Goal: Task Accomplishment & Management: Manage account settings

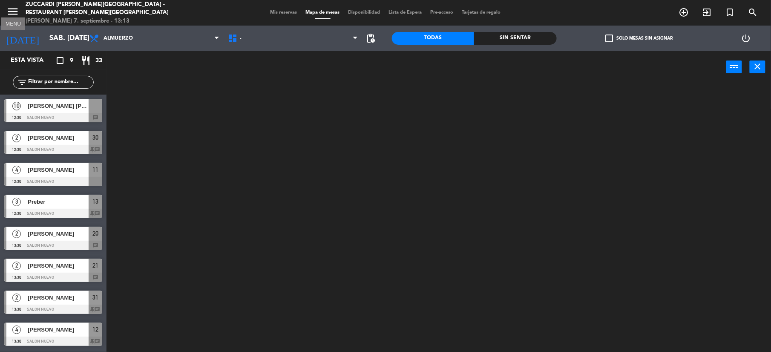
click at [12, 14] on icon "menu" at bounding box center [12, 11] width 13 height 13
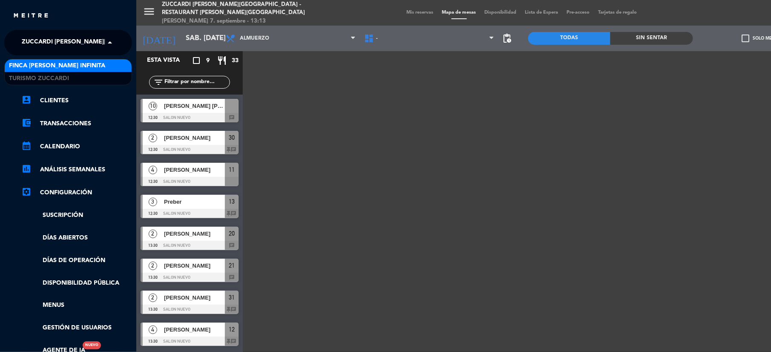
click at [47, 40] on span "Zuccardi [PERSON_NAME][GEOGRAPHIC_DATA] - Restaurant [PERSON_NAME][GEOGRAPHIC_D…" at bounding box center [173, 43] width 303 height 18
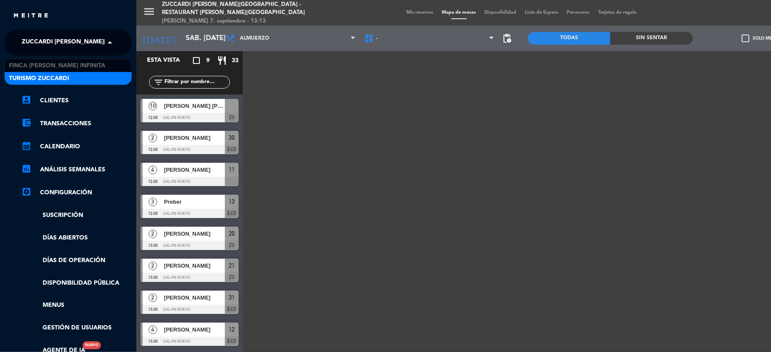
click at [32, 74] on span "Turismo Zuccardi" at bounding box center [39, 79] width 60 height 10
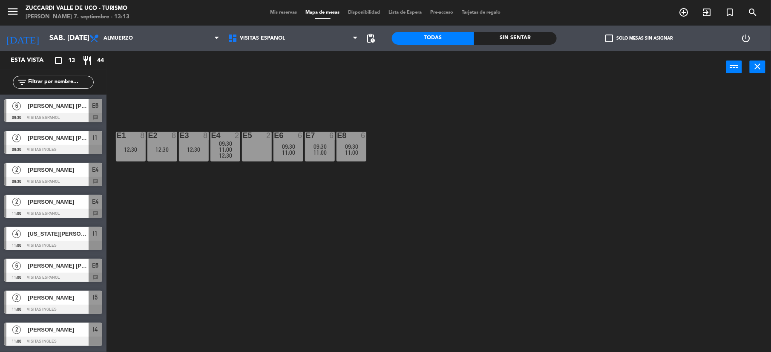
click at [292, 13] on span "Mis reservas" at bounding box center [283, 12] width 35 height 5
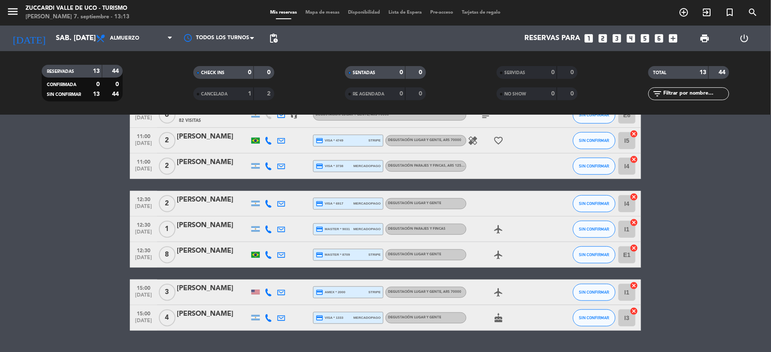
scroll to position [212, 0]
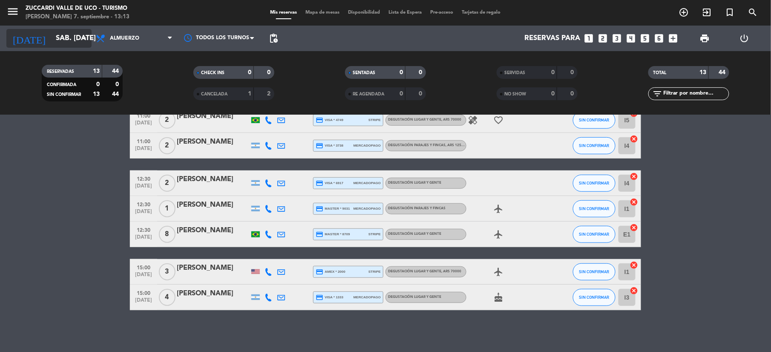
click at [63, 32] on input "sáb. [DATE]" at bounding box center [98, 38] width 92 height 17
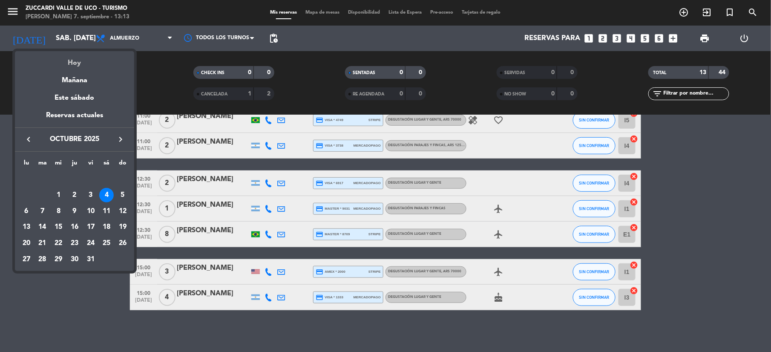
click at [84, 63] on div "Hoy" at bounding box center [74, 59] width 119 height 17
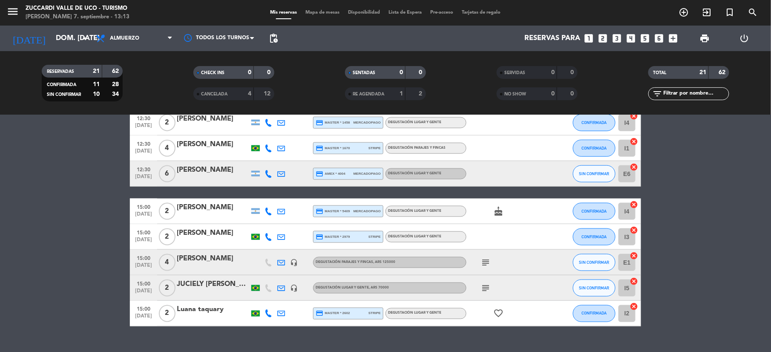
scroll to position [416, 0]
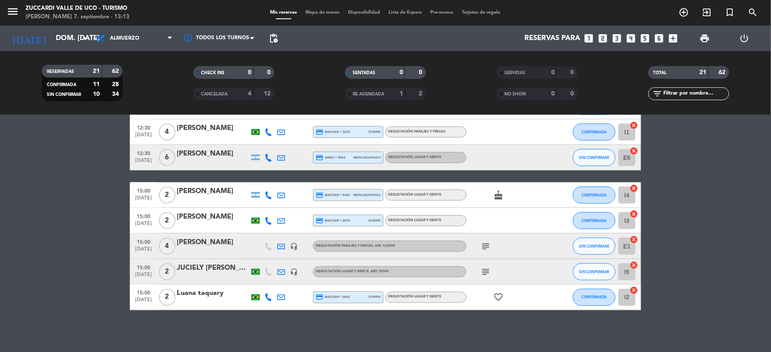
click at [218, 238] on div "[PERSON_NAME]" at bounding box center [213, 242] width 72 height 11
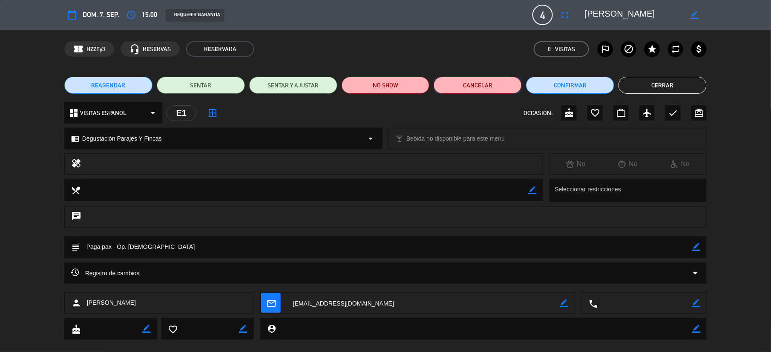
click at [470, 84] on button "Cancelar" at bounding box center [478, 85] width 88 height 17
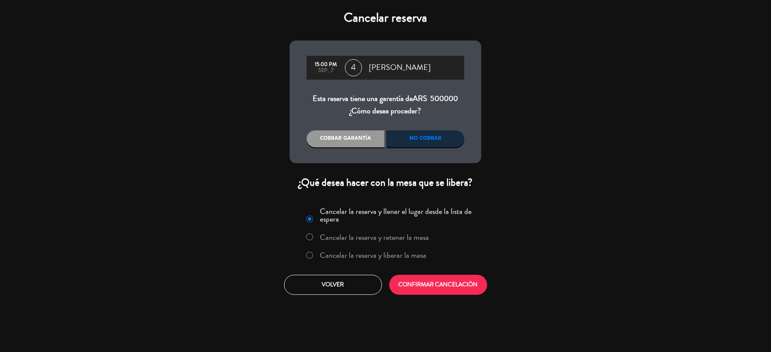
click at [429, 142] on div "No cobrar" at bounding box center [426, 138] width 78 height 17
click at [370, 255] on label "Cancelar la reserva y liberar la mesa" at bounding box center [373, 255] width 106 height 8
click at [442, 284] on button "CONFIRMAR CANCELACIÓN" at bounding box center [438, 285] width 98 height 20
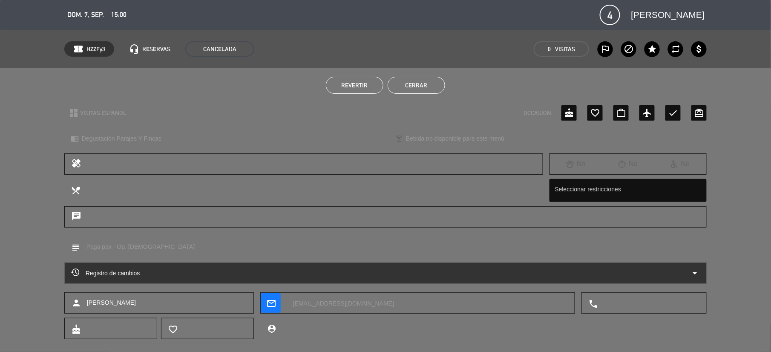
click at [411, 77] on button "Cerrar" at bounding box center [416, 85] width 57 height 17
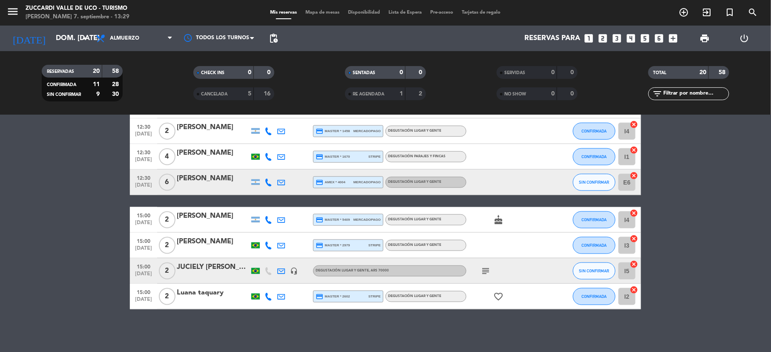
scroll to position [391, 0]
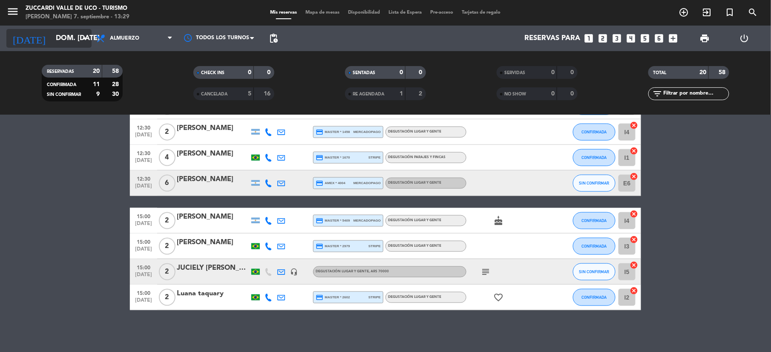
click at [58, 41] on input "dom. [DATE]" at bounding box center [98, 38] width 92 height 17
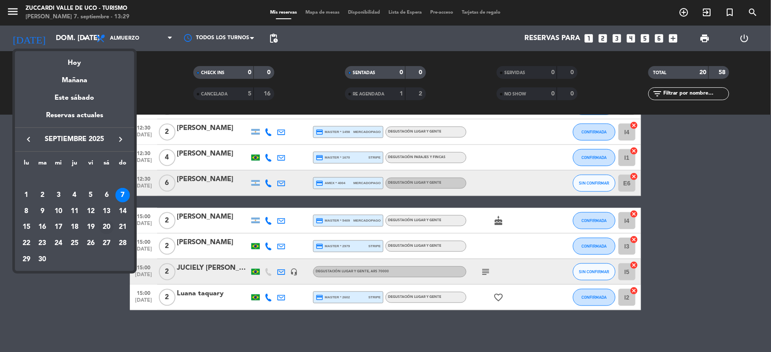
click at [106, 227] on div "20" at bounding box center [106, 227] width 14 height 14
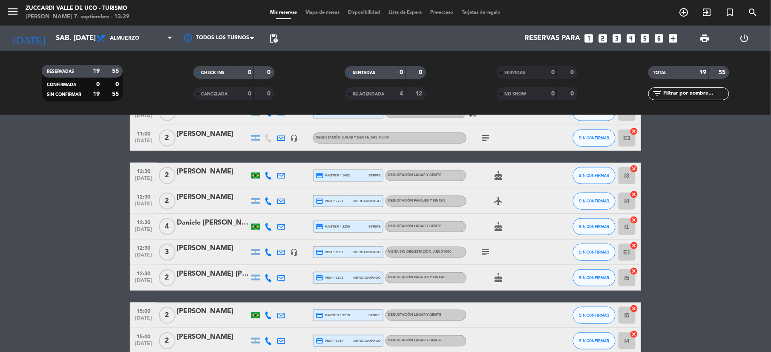
scroll to position [341, 0]
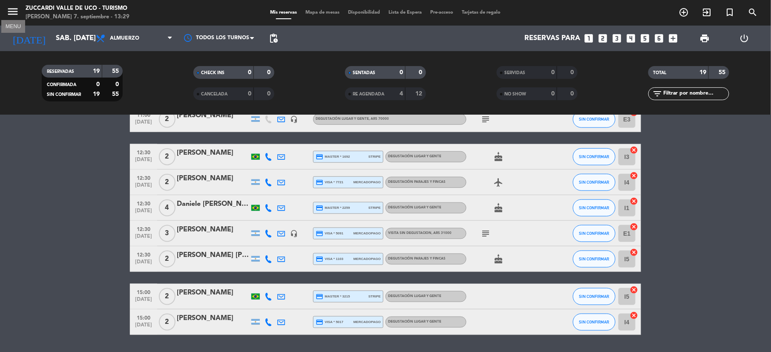
click at [9, 11] on icon "menu" at bounding box center [12, 11] width 13 height 13
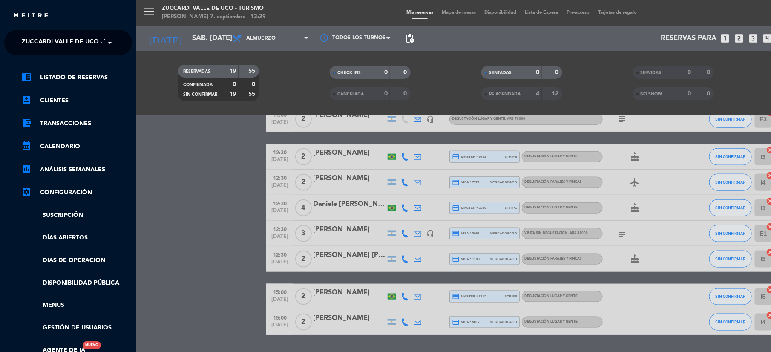
click at [51, 34] on span "Zuccardi Valle de Uco - Turismo" at bounding box center [76, 43] width 109 height 18
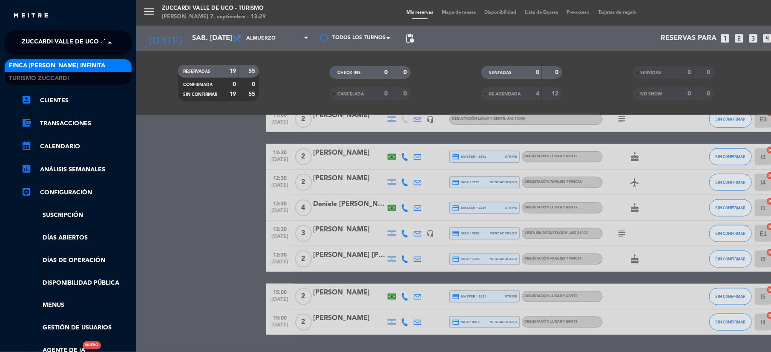
click at [54, 62] on span "Finca [PERSON_NAME] Infinita" at bounding box center [57, 66] width 96 height 10
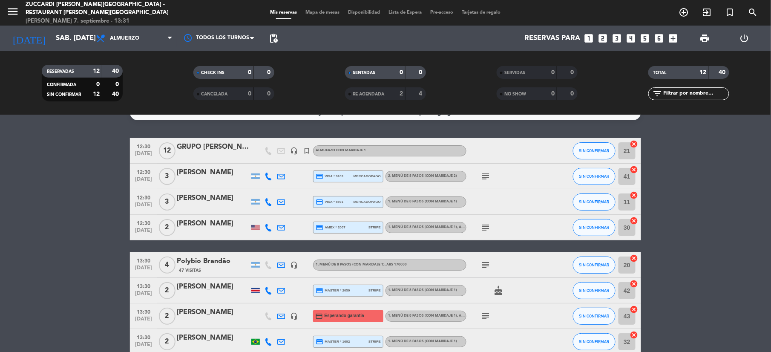
scroll to position [0, 0]
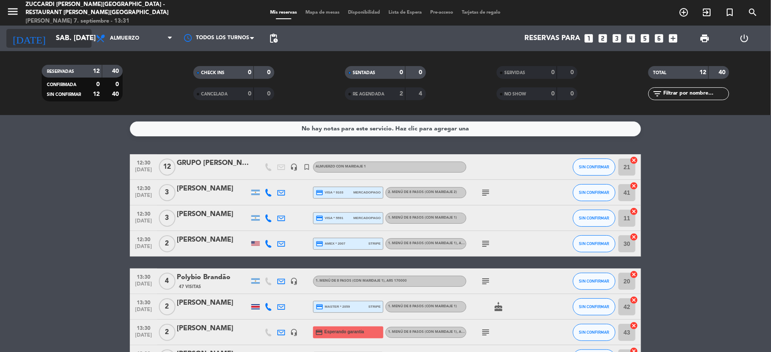
click at [52, 43] on input "sáb. [DATE]" at bounding box center [98, 38] width 92 height 17
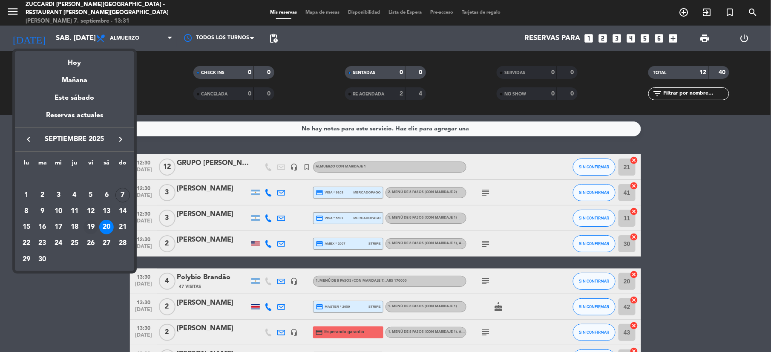
click at [89, 228] on div "19" at bounding box center [90, 227] width 14 height 14
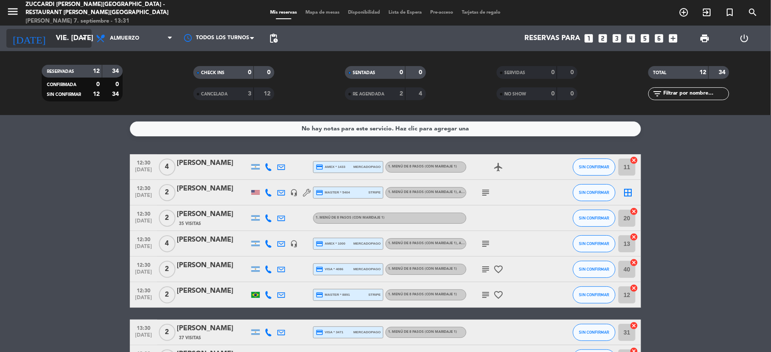
click at [60, 33] on input "vie. [DATE]" at bounding box center [98, 38] width 92 height 17
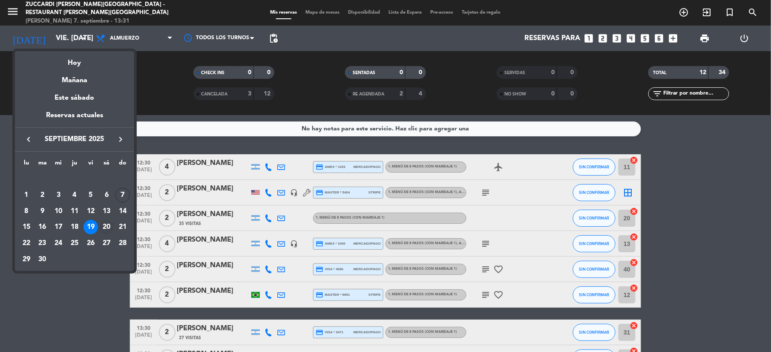
click at [106, 224] on div "20" at bounding box center [106, 227] width 14 height 14
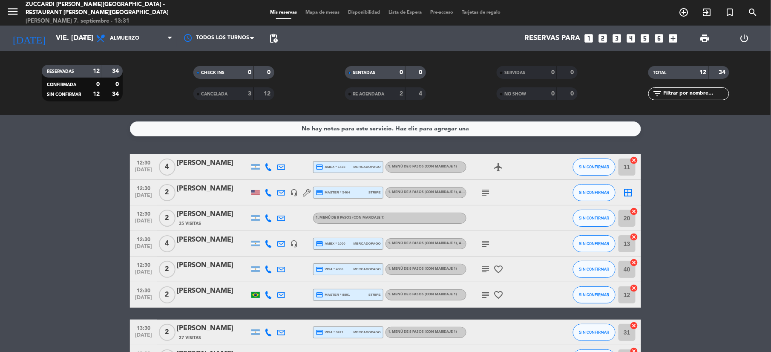
type input "sáb. [DATE]"
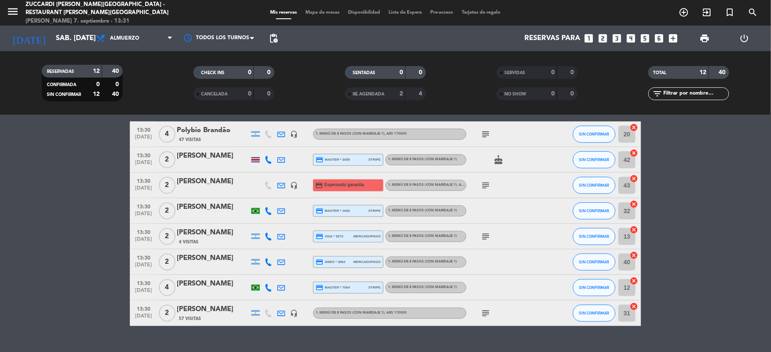
scroll to position [163, 0]
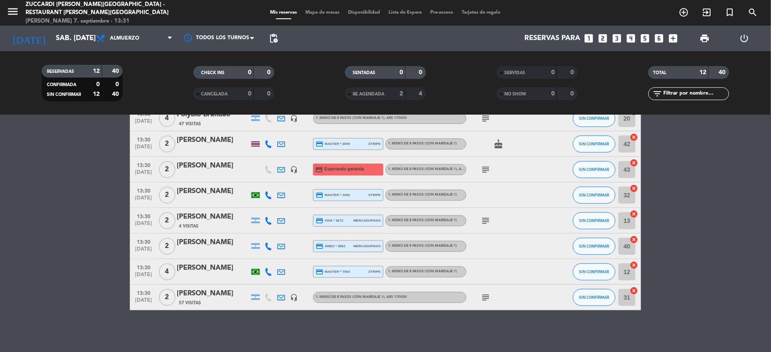
click at [281, 193] on icon at bounding box center [281, 195] width 8 height 8
click at [80, 174] on bookings-row "12:30 [DATE] GRUPO [PERSON_NAME] headset_mic turned_in_not Almuerzo con maridaj…" at bounding box center [385, 150] width 771 height 319
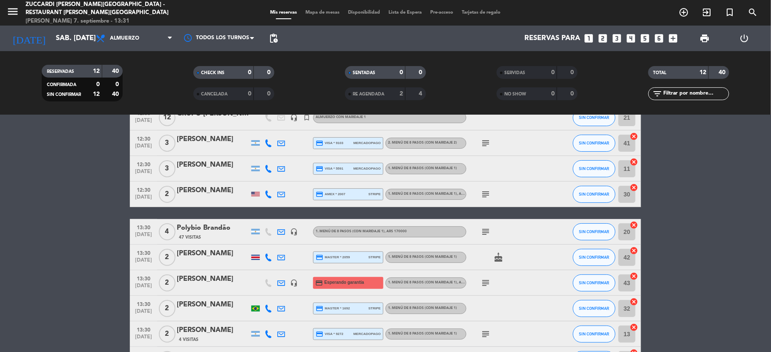
scroll to position [0, 0]
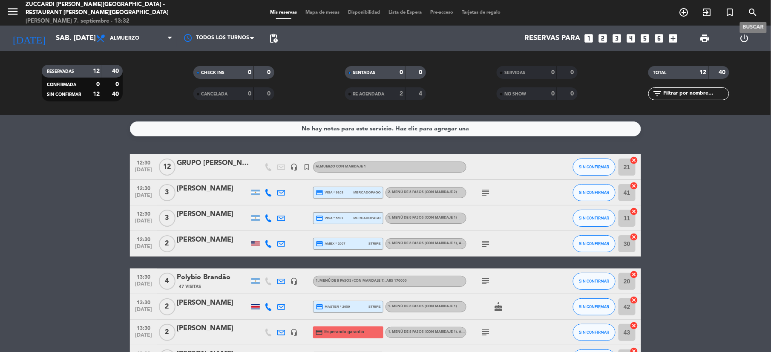
click at [750, 18] on span "search" at bounding box center [752, 12] width 23 height 14
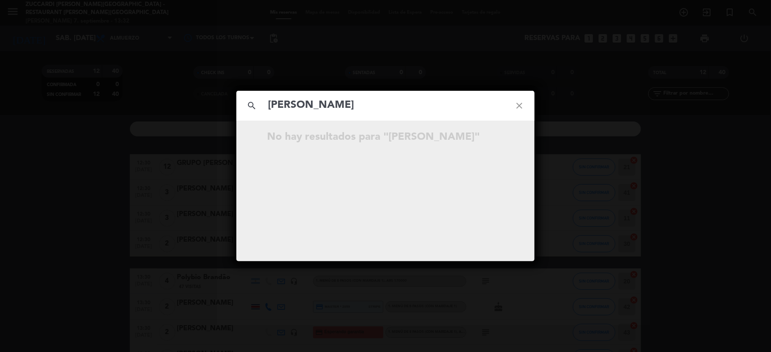
type input "[PERSON_NAME]"
click at [517, 111] on icon "close" at bounding box center [519, 105] width 31 height 31
click at [520, 103] on icon "close" at bounding box center [519, 105] width 31 height 31
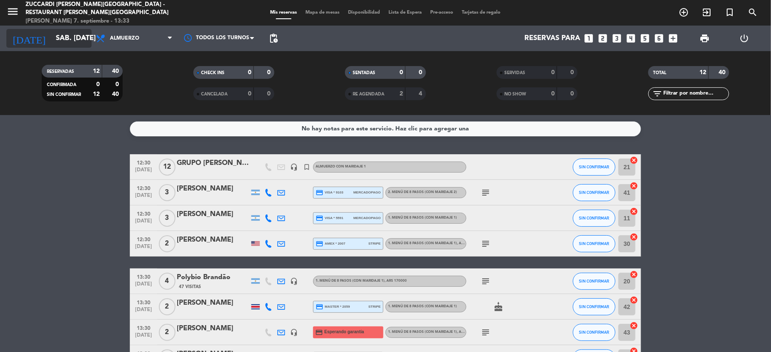
click at [52, 36] on input "sáb. [DATE]" at bounding box center [98, 38] width 92 height 17
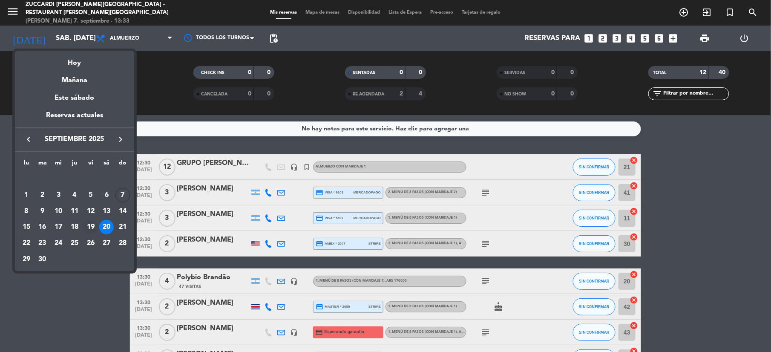
click at [87, 227] on div "19" at bounding box center [90, 227] width 14 height 14
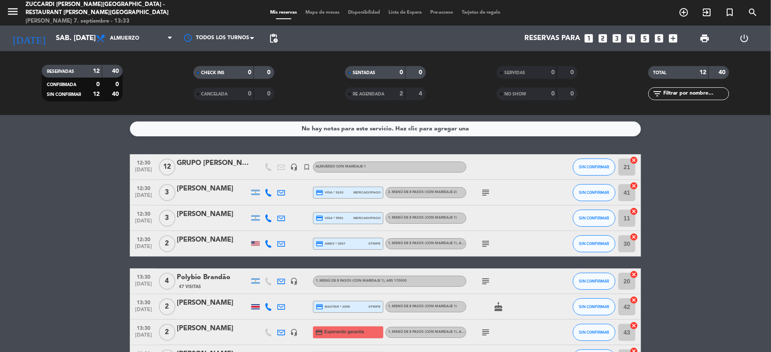
type input "vie. [DATE]"
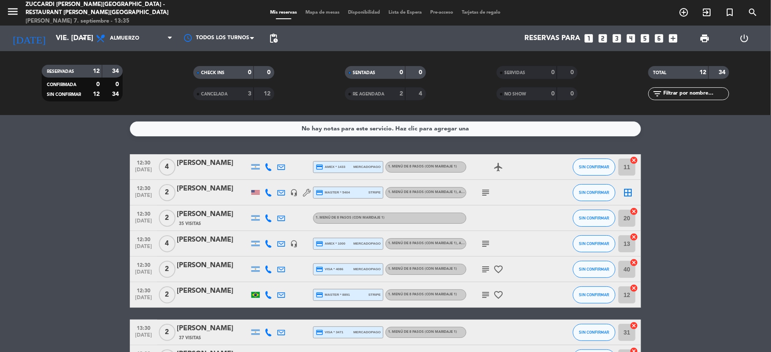
click at [310, 12] on span "Mapa de mesas" at bounding box center [323, 12] width 43 height 5
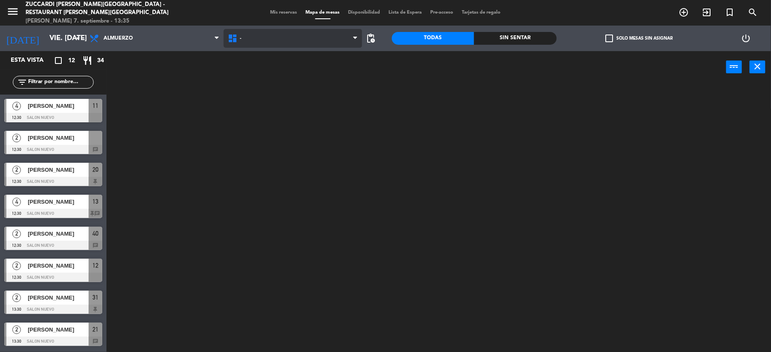
click at [285, 37] on span "-" at bounding box center [293, 38] width 138 height 19
click at [299, 78] on ng-component "menu Zuccardi [PERSON_NAME][GEOGRAPHIC_DATA] - Restaurant [PERSON_NAME][GEOGRAP…" at bounding box center [385, 176] width 771 height 353
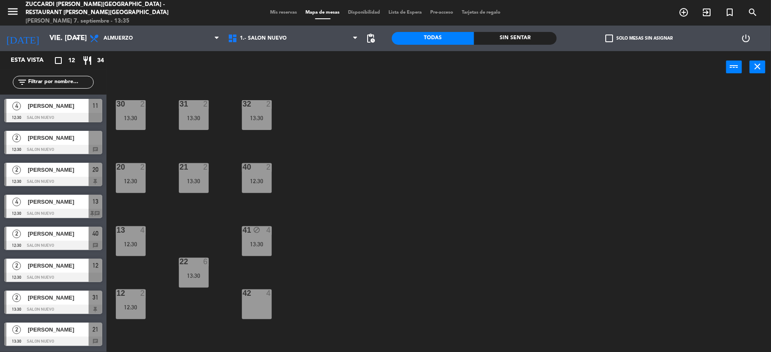
click at [275, 10] on span "Mis reservas" at bounding box center [283, 12] width 35 height 5
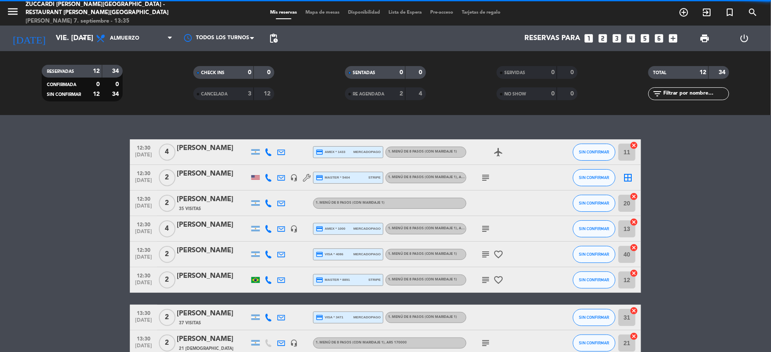
click at [602, 34] on icon "looks_two" at bounding box center [602, 38] width 11 height 11
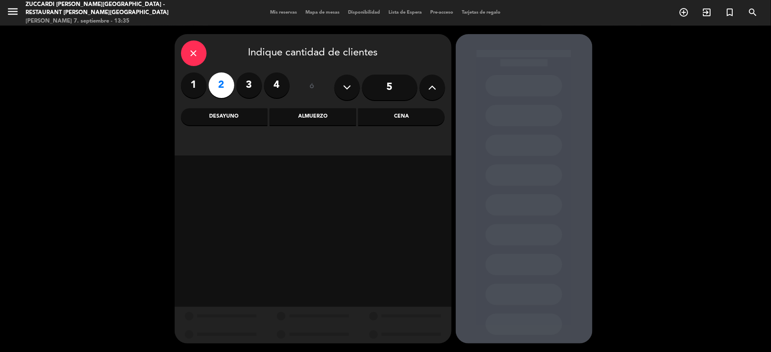
click at [330, 124] on div "Almuerzo" at bounding box center [313, 116] width 86 height 17
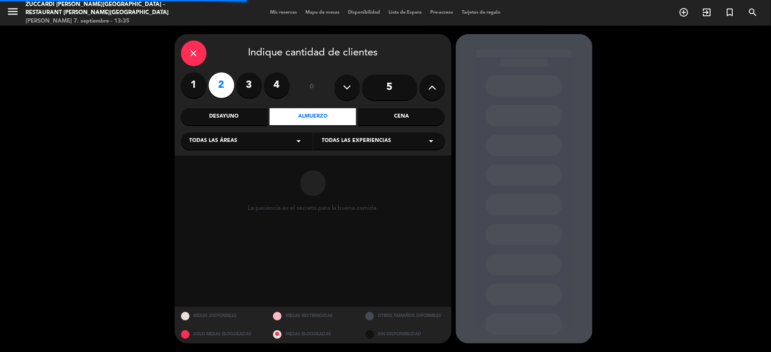
click at [262, 144] on div "Todas las áreas arrow_drop_down" at bounding box center [247, 140] width 132 height 17
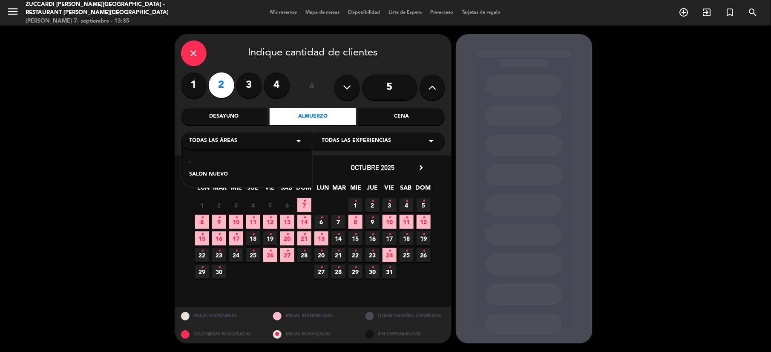
click at [222, 178] on div "SALON NUEVO" at bounding box center [247, 174] width 115 height 9
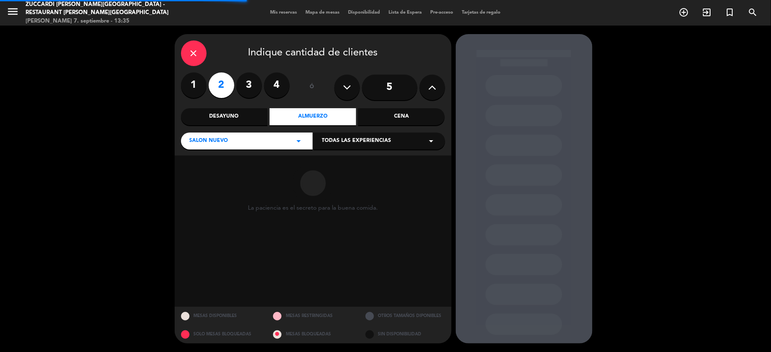
click at [372, 138] on span "Todas las experiencias" at bounding box center [356, 141] width 69 height 9
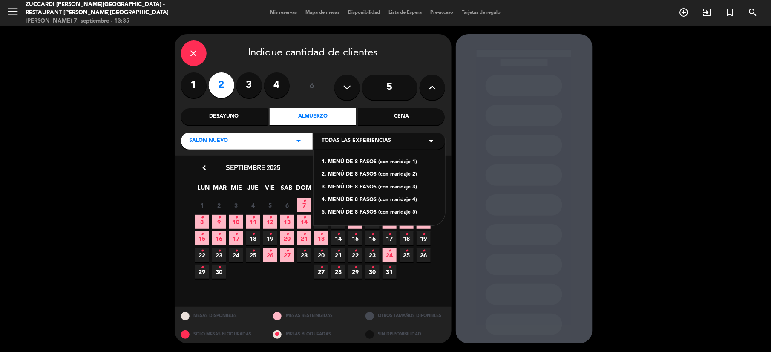
click at [362, 162] on div "1. MENÚ DE 8 PASOS (con maridaje 1)" at bounding box center [379, 162] width 115 height 9
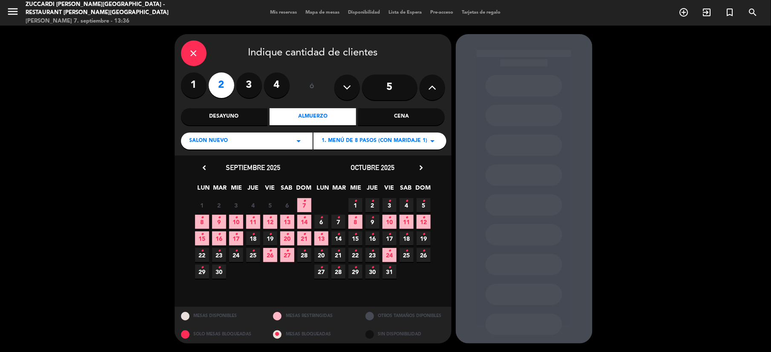
click at [273, 237] on span "19 •" at bounding box center [270, 238] width 14 height 14
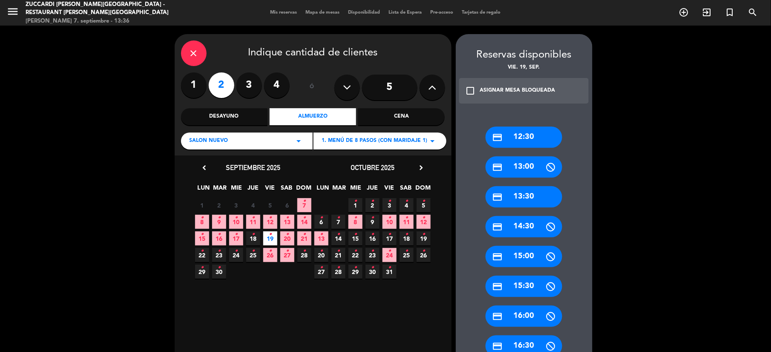
click at [531, 138] on div "credit_card 12:30" at bounding box center [523, 136] width 77 height 21
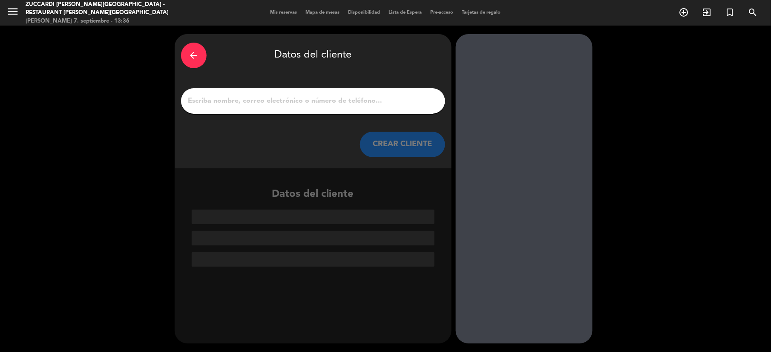
drag, startPoint x: 237, startPoint y: 94, endPoint x: 238, endPoint y: 101, distance: 7.4
click at [236, 94] on div at bounding box center [313, 101] width 264 height 26
click at [238, 101] on input "1" at bounding box center [312, 101] width 251 height 12
paste input "[PERSON_NAME]"
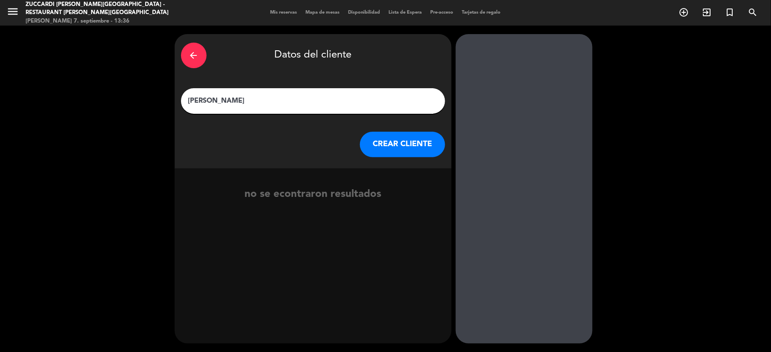
type input "[PERSON_NAME]"
click at [394, 151] on button "CREAR CLIENTE" at bounding box center [402, 145] width 85 height 26
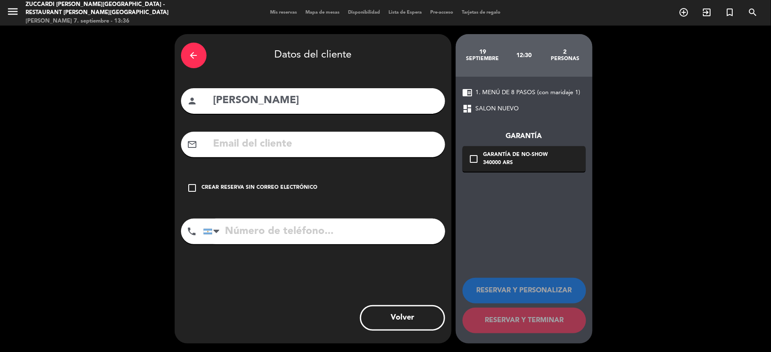
drag, startPoint x: 241, startPoint y: 138, endPoint x: 248, endPoint y: 146, distance: 10.9
click at [243, 138] on input "text" at bounding box center [326, 143] width 226 height 17
paste input "[EMAIL_ADDRESS][DOMAIN_NAME]"
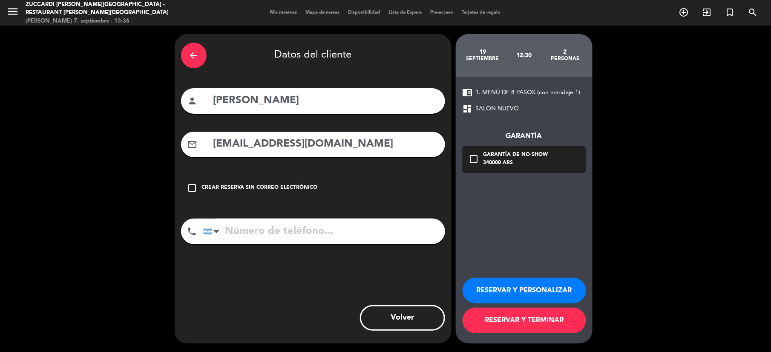
type input "[EMAIL_ADDRESS][DOMAIN_NAME]"
click at [534, 293] on button "RESERVAR Y PERSONALIZAR" at bounding box center [524, 291] width 124 height 26
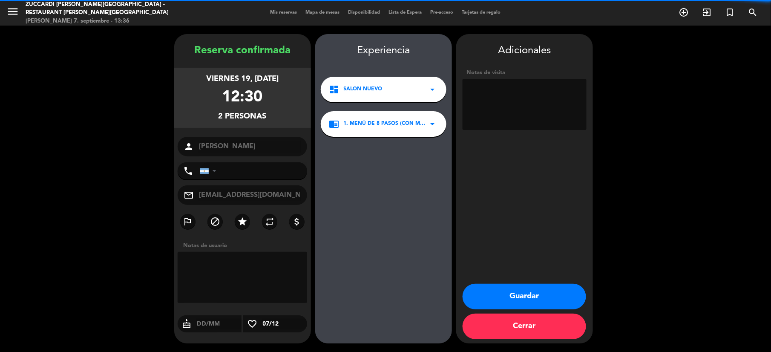
click at [474, 102] on textarea at bounding box center [524, 104] width 124 height 51
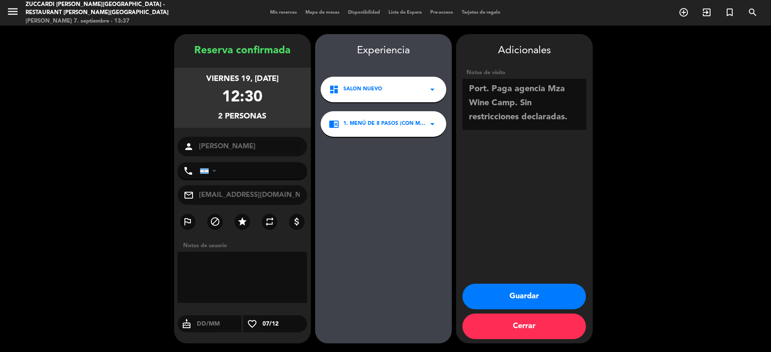
scroll to position [6, 0]
type textarea "Port. Paga agencia Mza Wine Camp. Sin restricciones declaradas. Op [PERSON_NAME]"
click at [546, 302] on button "Guardar" at bounding box center [524, 297] width 124 height 26
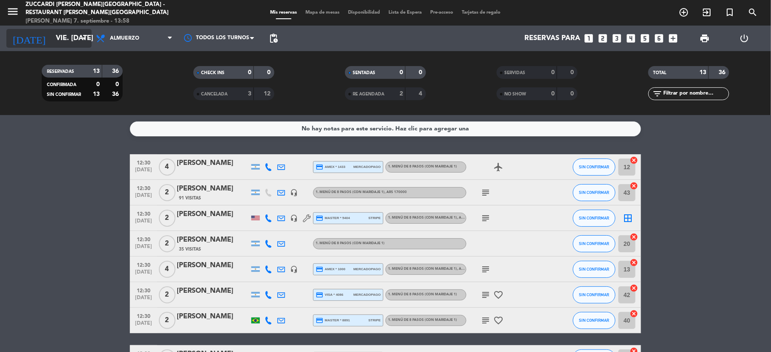
click at [52, 40] on input "vie. [DATE]" at bounding box center [98, 38] width 92 height 17
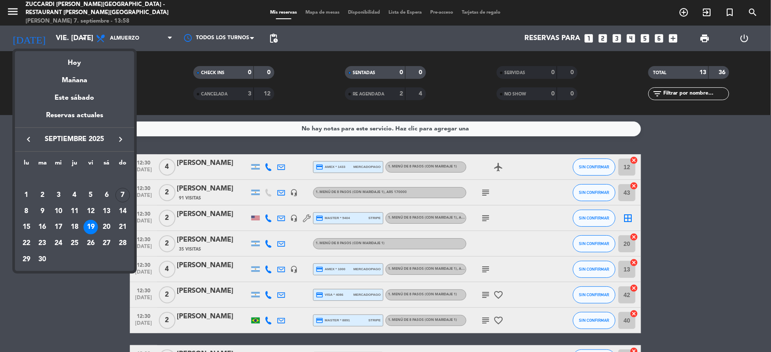
click at [126, 144] on button "keyboard_arrow_right" at bounding box center [120, 139] width 15 height 11
click at [45, 210] on div "7" at bounding box center [42, 211] width 14 height 14
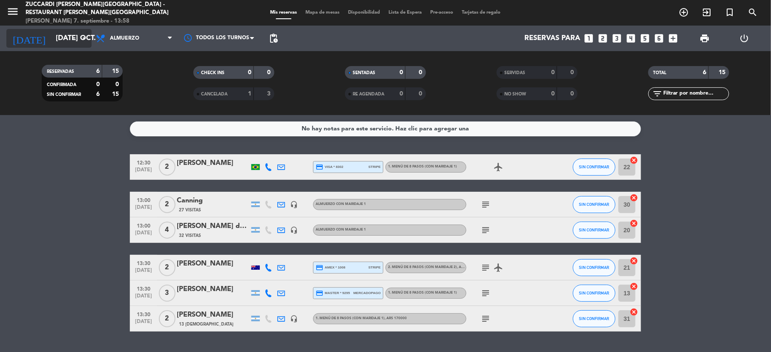
click at [52, 36] on input "[DATE] oct." at bounding box center [98, 38] width 92 height 17
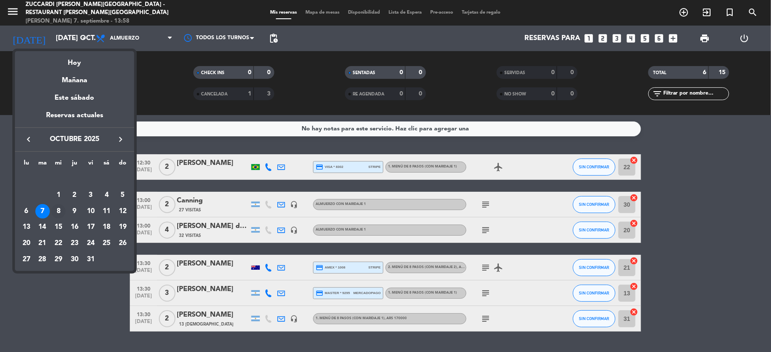
click at [57, 215] on div "8" at bounding box center [58, 211] width 14 height 14
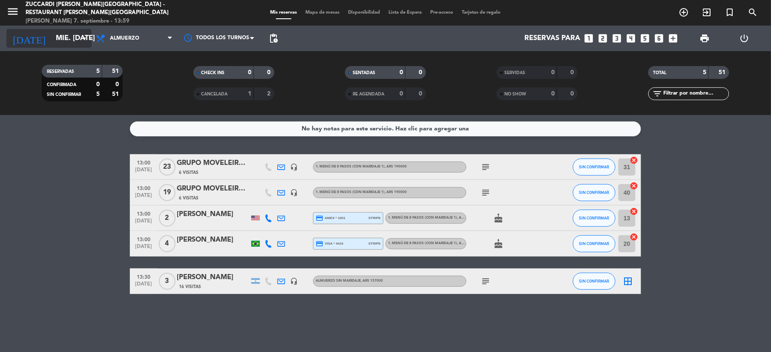
click at [52, 34] on input "mié. [DATE]" at bounding box center [98, 38] width 92 height 17
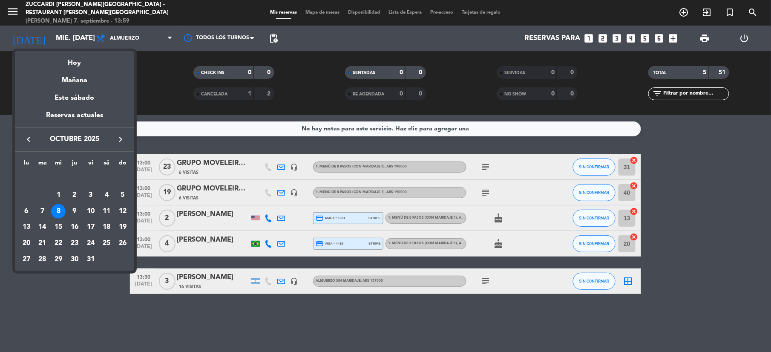
click at [30, 139] on icon "keyboard_arrow_left" at bounding box center [28, 139] width 10 height 10
click at [45, 191] on div "2" at bounding box center [42, 195] width 14 height 14
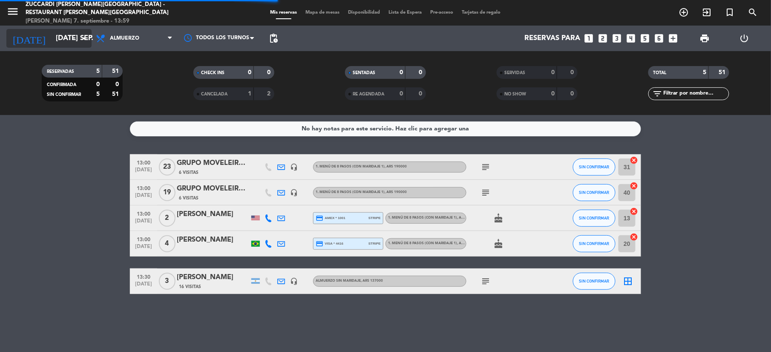
click at [52, 42] on input "[DATE] sep." at bounding box center [98, 38] width 92 height 17
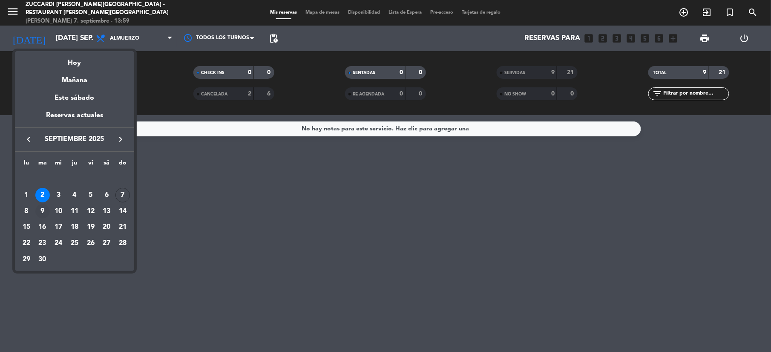
click at [40, 215] on div "9" at bounding box center [42, 211] width 14 height 14
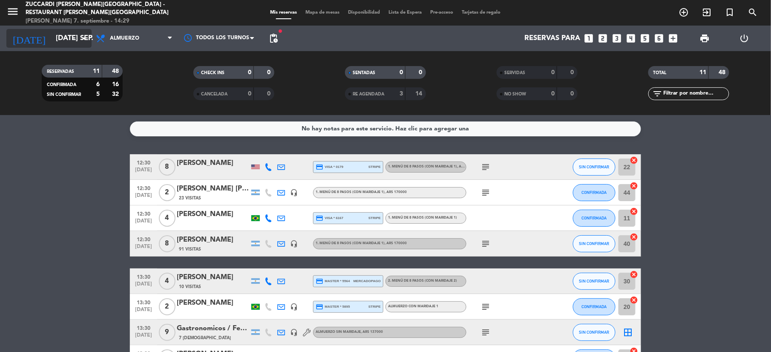
click at [58, 37] on input "[DATE] sep." at bounding box center [98, 38] width 92 height 17
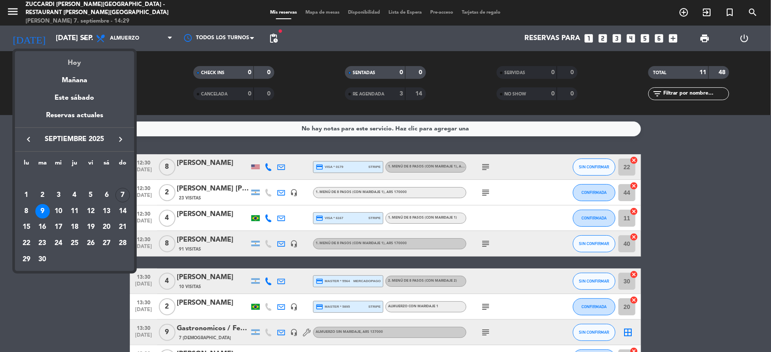
click at [80, 60] on div "Hoy" at bounding box center [74, 59] width 119 height 17
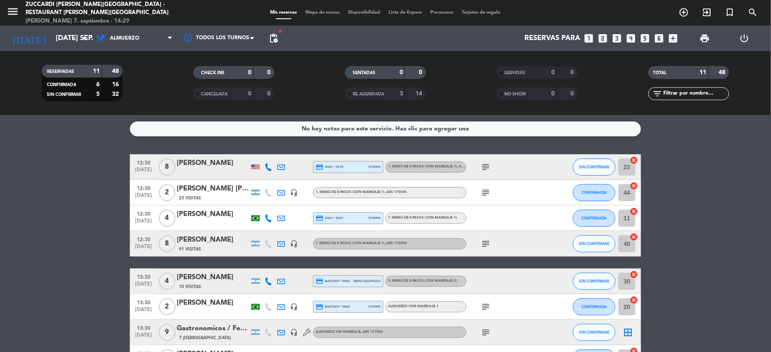
type input "dom. [DATE]"
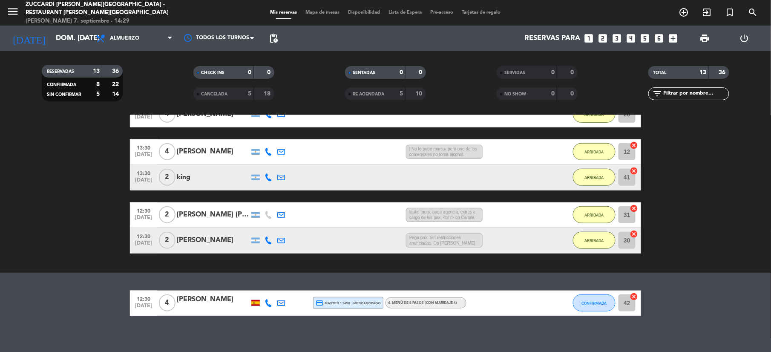
scroll to position [325, 0]
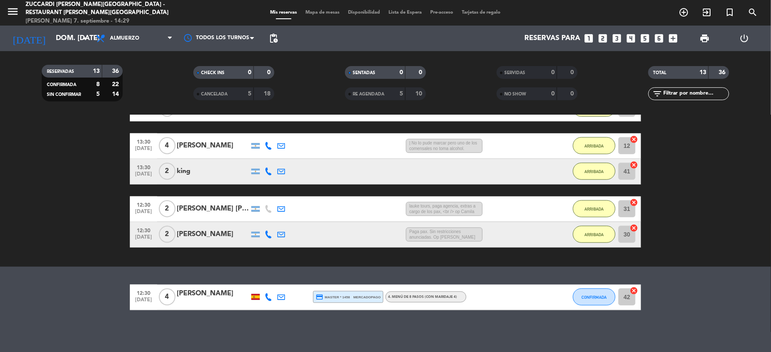
click at [3, 7] on div "menu Zuccardi [PERSON_NAME][GEOGRAPHIC_DATA] - Restaurant [PERSON_NAME][GEOGRAP…" at bounding box center [96, 12] width 193 height 25
click at [9, 9] on icon "menu" at bounding box center [12, 11] width 13 height 13
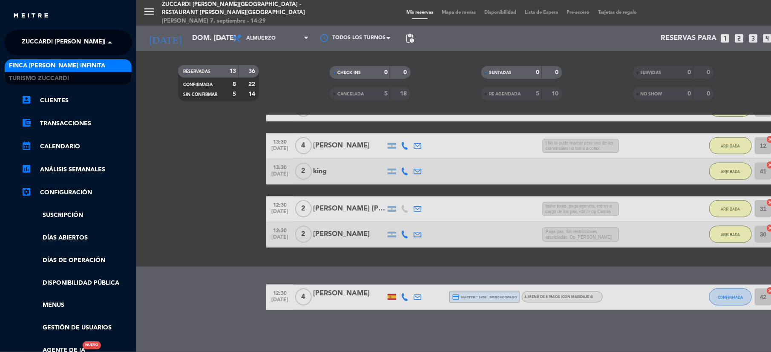
click at [52, 46] on span "Zuccardi [PERSON_NAME][GEOGRAPHIC_DATA] - Restaurant [PERSON_NAME][GEOGRAPHIC_D…" at bounding box center [173, 43] width 303 height 18
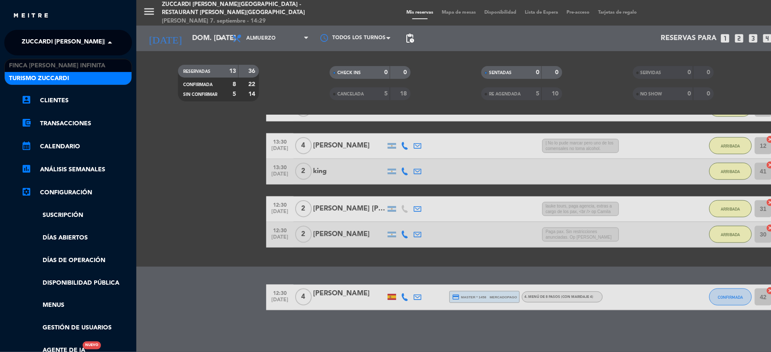
click at [42, 75] on span "Turismo Zuccardi" at bounding box center [39, 79] width 60 height 10
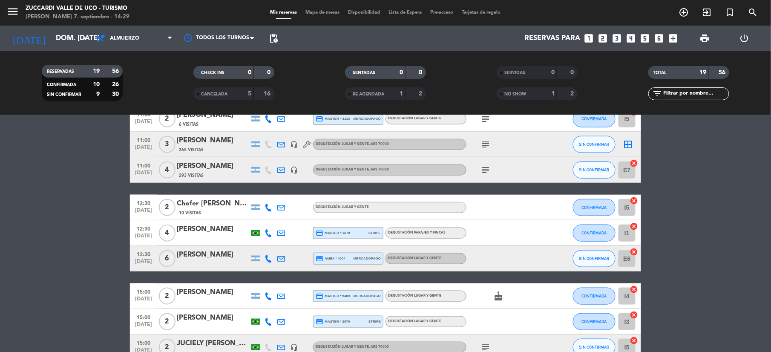
scroll to position [341, 0]
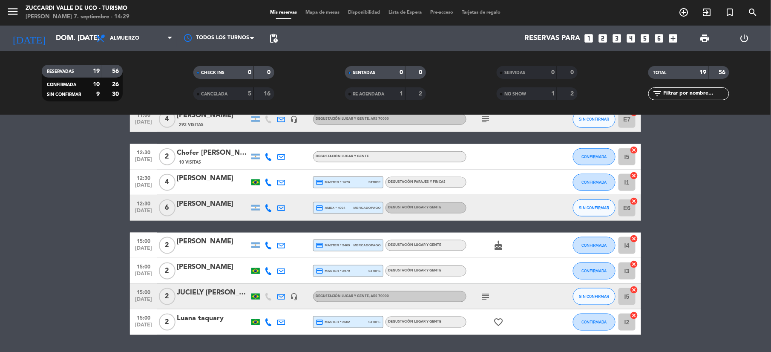
click at [486, 297] on icon "subject" at bounding box center [485, 296] width 10 height 10
